Goal: Find specific page/section: Find specific page/section

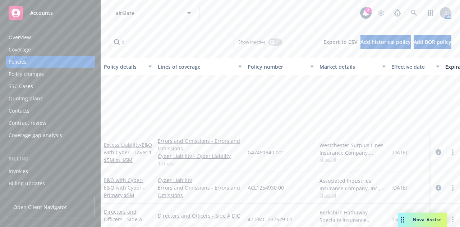
click at [151, 46] on input "d" at bounding box center [172, 42] width 124 height 14
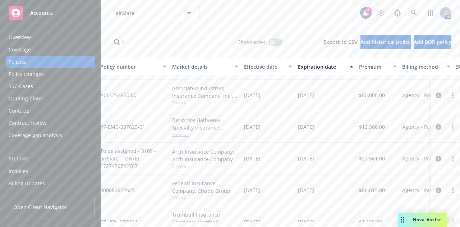
click at [151, 46] on input "d" at bounding box center [172, 42] width 124 height 14
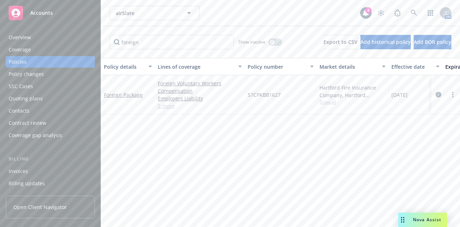
scroll to position [0, 0]
click at [138, 38] on input "foreign" at bounding box center [172, 42] width 124 height 14
type input "d"
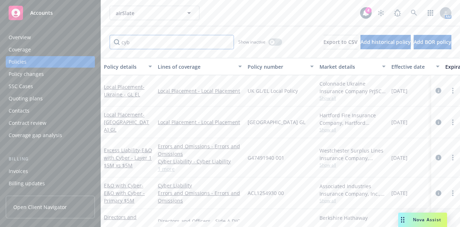
type input "cyb"
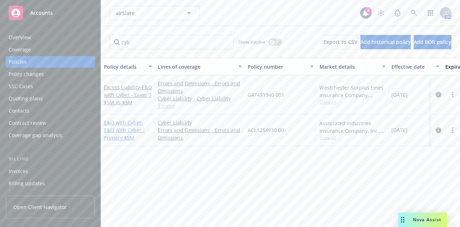
click at [126, 131] on span "- E&O with Cyber - Primary $5M" at bounding box center [124, 130] width 41 height 22
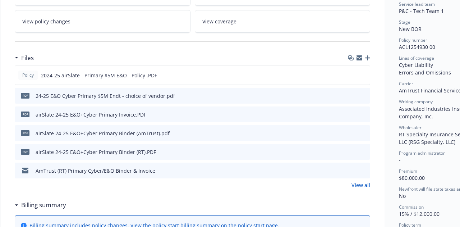
scroll to position [151, 0]
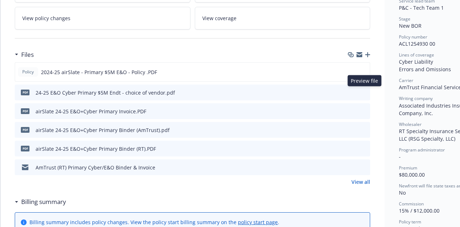
click at [365, 91] on icon "preview file" at bounding box center [363, 91] width 6 height 5
